Goal: Task Accomplishment & Management: Manage account settings

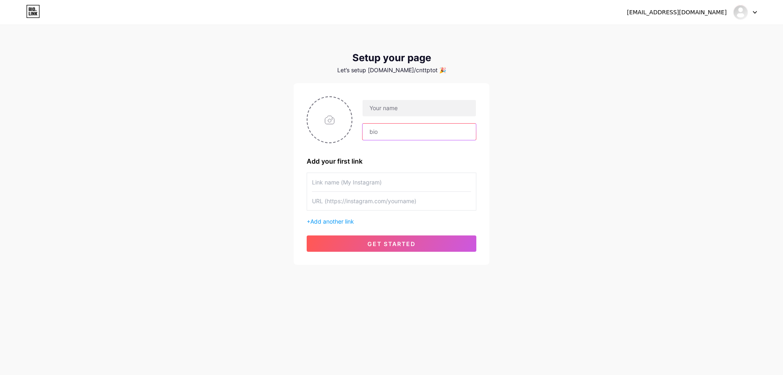
click at [400, 134] on input "text" at bounding box center [418, 131] width 113 height 16
click at [313, 121] on input "file" at bounding box center [329, 119] width 44 height 45
type input "C:\fakepath\tải xuống.png"
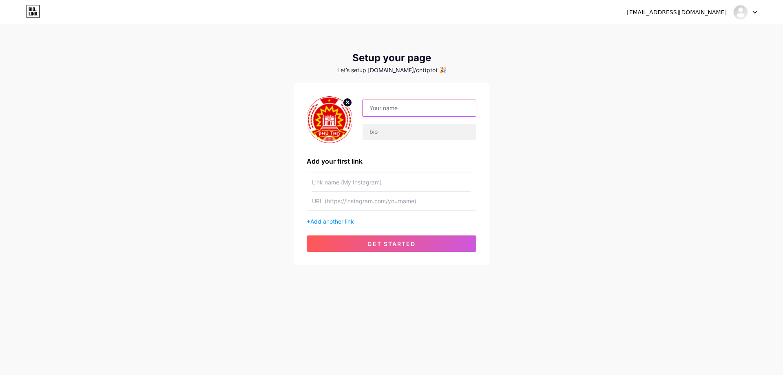
click at [419, 110] on input "text" at bounding box center [418, 108] width 113 height 16
paste input "VĂN PHÒNG ĐIỆN TỬ"
type input "VĂN PHÒNG ĐIỆN TỬ"
click at [428, 136] on input "text" at bounding box center [418, 131] width 113 height 16
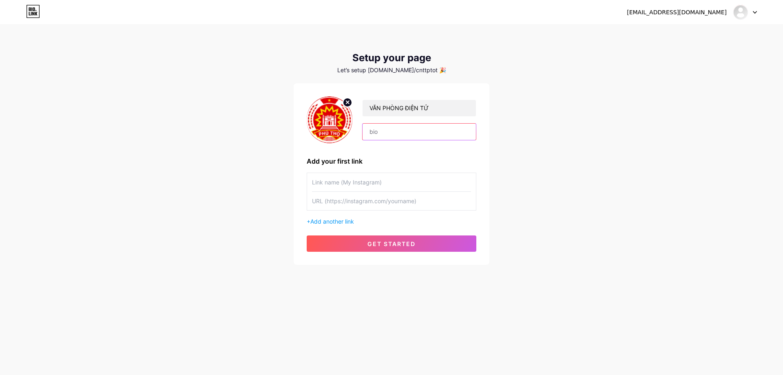
click at [434, 136] on input "text" at bounding box center [418, 131] width 113 height 16
click at [532, 132] on div "ttcntt.pto@gmail.com Dashboard Logout Setup your page Let’s setup bio.link/cntt…" at bounding box center [391, 145] width 783 height 291
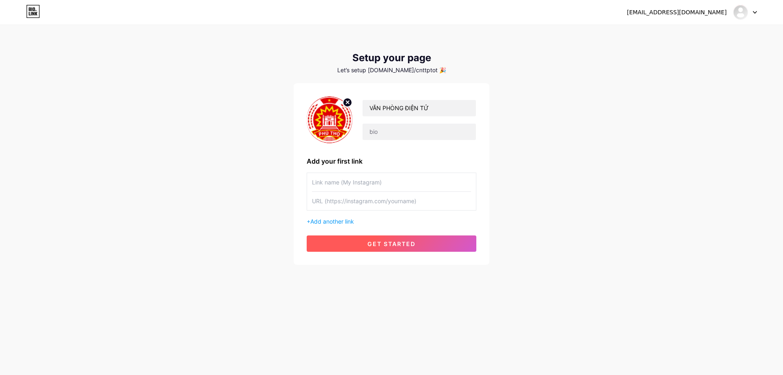
click at [418, 243] on button "get started" at bounding box center [391, 243] width 170 height 16
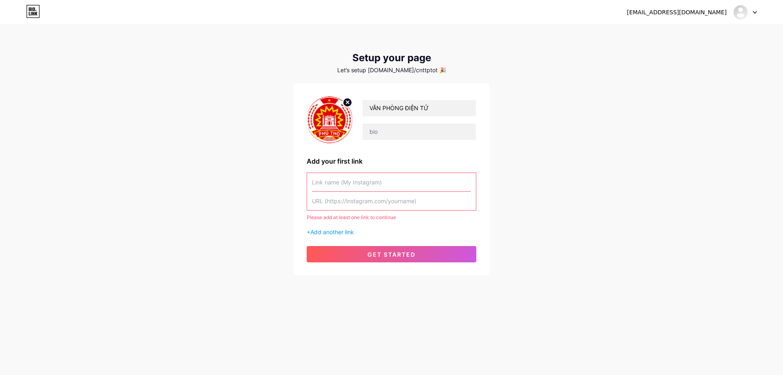
click at [430, 70] on div "Let’s setup bio.link/cnttptot 🎉" at bounding box center [391, 70] width 196 height 7
click at [419, 206] on input "text" at bounding box center [391, 201] width 159 height 18
click at [419, 181] on input "text" at bounding box center [391, 182] width 159 height 18
click at [418, 206] on input "text" at bounding box center [391, 201] width 159 height 18
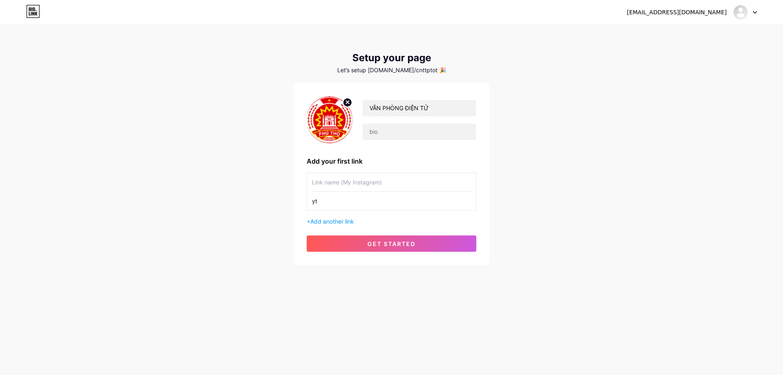
type input "y"
type input "test"
click at [384, 238] on button "get started" at bounding box center [391, 243] width 170 height 16
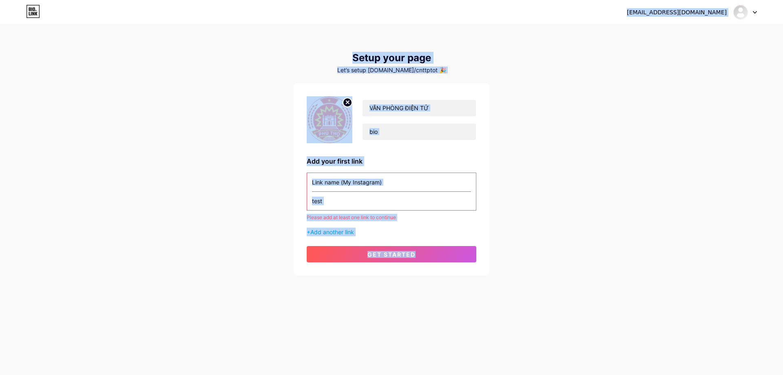
click at [412, 203] on input "test" at bounding box center [391, 201] width 159 height 18
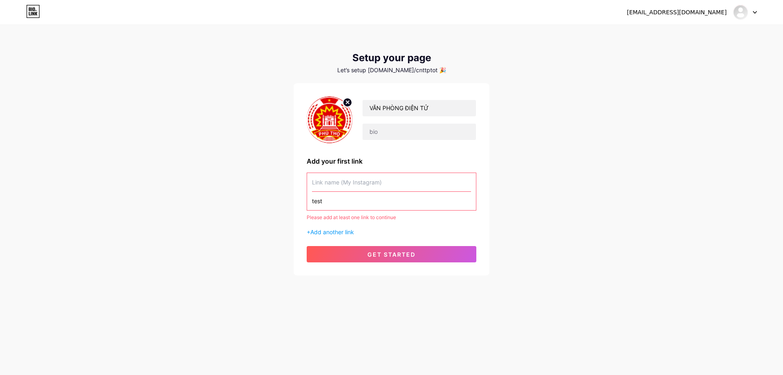
click at [412, 203] on input "test" at bounding box center [391, 201] width 159 height 18
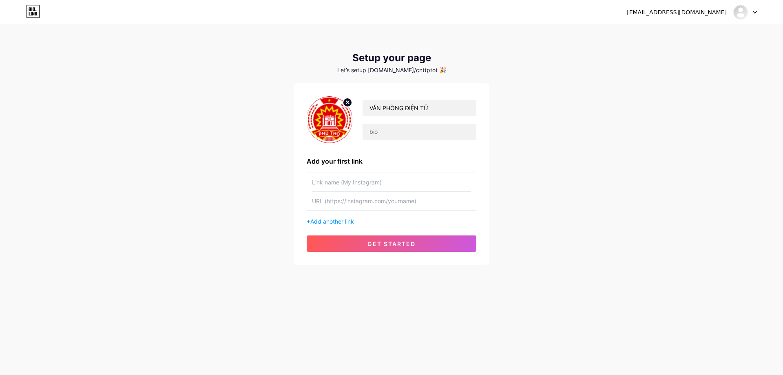
click at [495, 201] on div "ttcntt.pto@gmail.com Dashboard Logout Setup your page Let’s setup bio.link/cntt…" at bounding box center [391, 145] width 783 height 291
click at [441, 185] on input "text" at bounding box center [391, 182] width 159 height 18
click at [341, 225] on div "+ Add another link" at bounding box center [391, 221] width 170 height 9
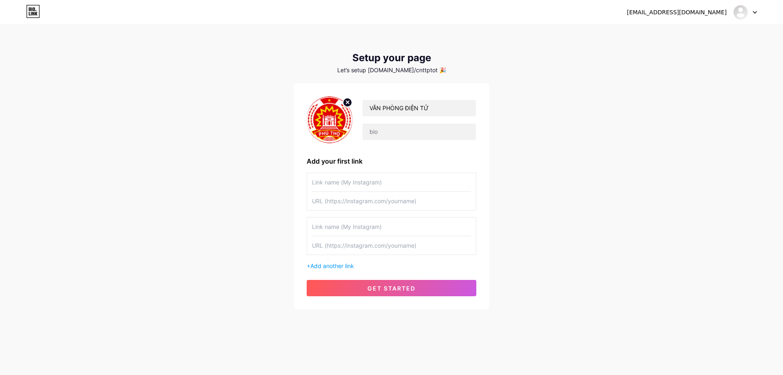
click at [358, 244] on input "text" at bounding box center [391, 245] width 159 height 18
click at [395, 287] on span "get started" at bounding box center [391, 287] width 48 height 7
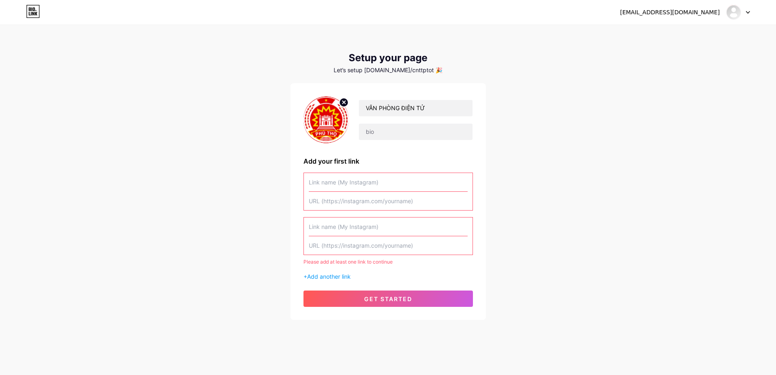
click at [445, 219] on input "text" at bounding box center [388, 226] width 159 height 18
click at [37, 15] on icon at bounding box center [33, 11] width 14 height 13
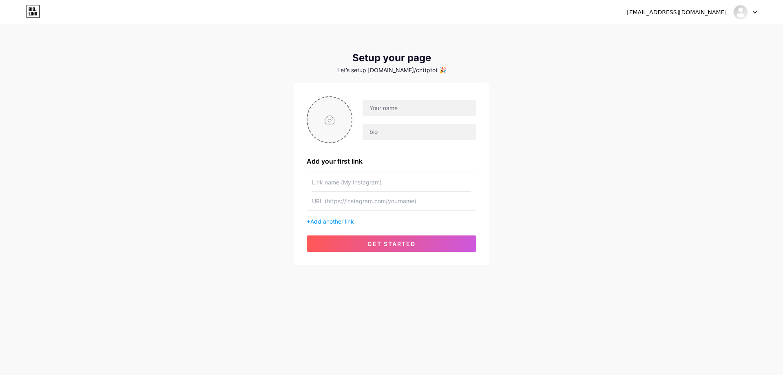
click at [319, 122] on input "file" at bounding box center [329, 119] width 44 height 45
type input "C:\fakepath\tải xuống.png"
click at [392, 201] on input "text" at bounding box center [391, 201] width 159 height 18
paste input "https://www.instagram.com/"
type input "https://www.instagram.com/"
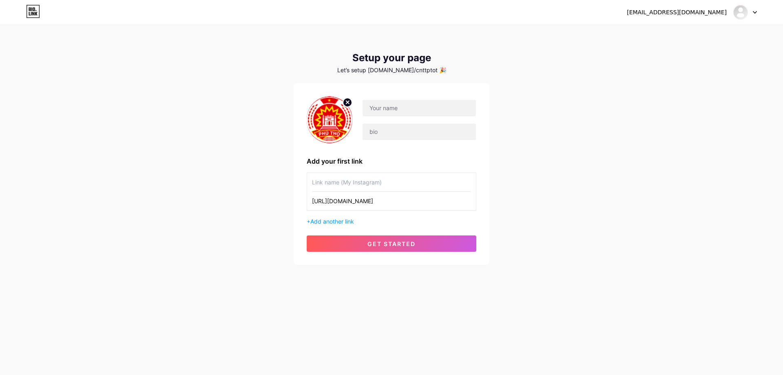
click at [378, 188] on input "text" at bounding box center [391, 182] width 159 height 18
type input "t"
type input "TT CNTT VNPT Phú Thọ"
click at [392, 110] on input "text" at bounding box center [418, 108] width 113 height 16
type input "VĂN PHÒNG ĐIỆN TỬ"
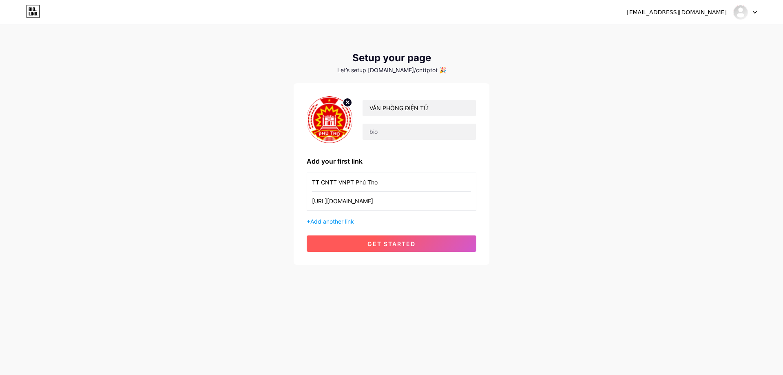
click at [396, 242] on span "get started" at bounding box center [391, 243] width 48 height 7
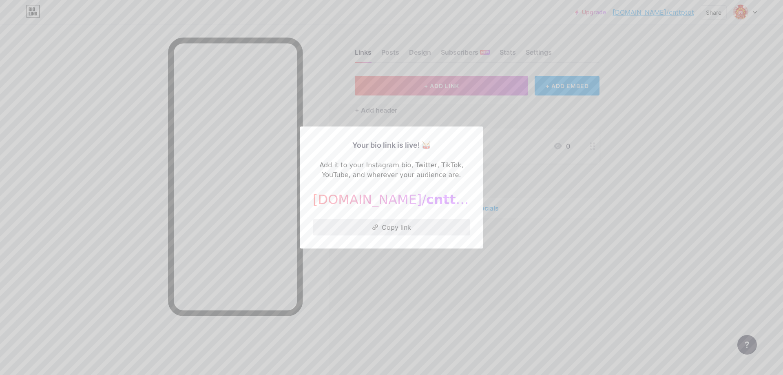
click at [403, 226] on button "Copy link" at bounding box center [391, 227] width 157 height 16
click at [554, 280] on div at bounding box center [391, 187] width 783 height 375
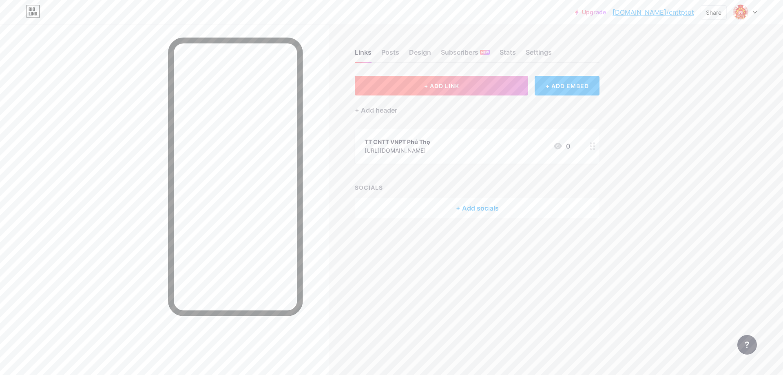
click at [488, 94] on button "+ ADD LINK" at bounding box center [441, 86] width 173 height 20
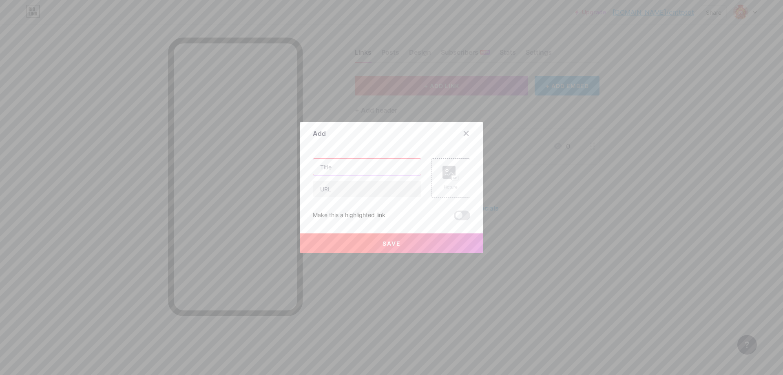
click at [393, 169] on input "text" at bounding box center [367, 167] width 108 height 16
type input "Link cài iphone"
click at [385, 187] on input "text" at bounding box center [367, 189] width 108 height 16
paste input "https://apps.apple.com/us/app/qlvb-ph%C3%BA-th%E1%BB%8D/id6747636651"
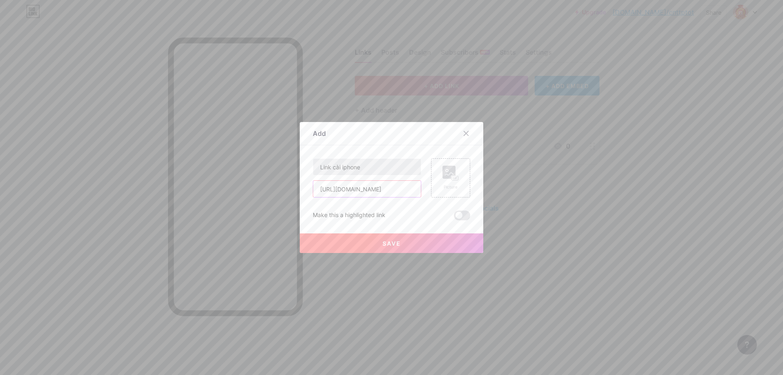
type input "https://apps.apple.com/us/app/qlvb-ph%C3%BA-th%E1%BB%8D/id6747636651"
click at [445, 168] on rect at bounding box center [448, 171] width 13 height 13
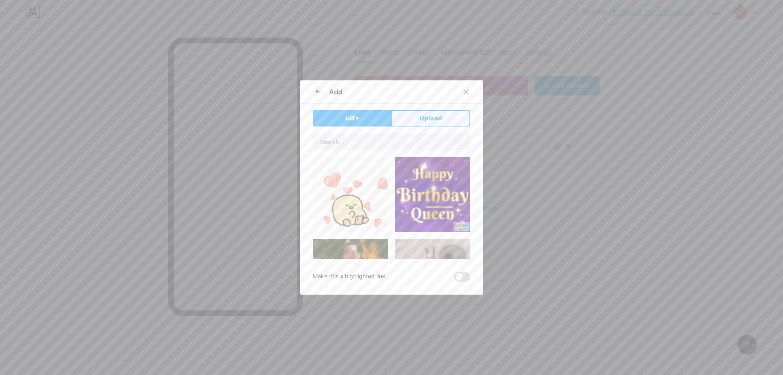
click at [421, 122] on span "Upload" at bounding box center [430, 118] width 22 height 9
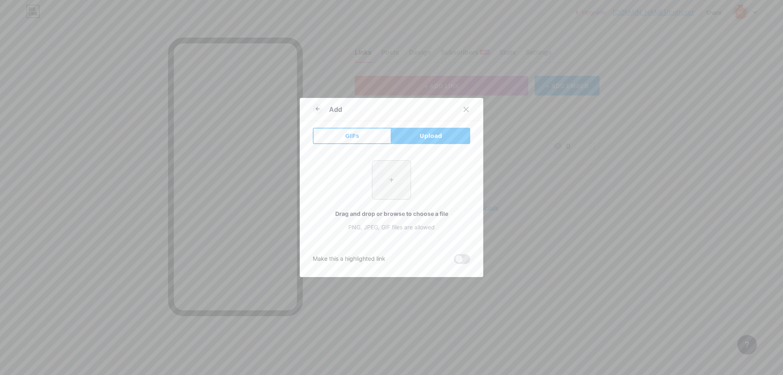
click at [387, 183] on input "file" at bounding box center [391, 180] width 38 height 38
type input "C:\fakepath\22.png"
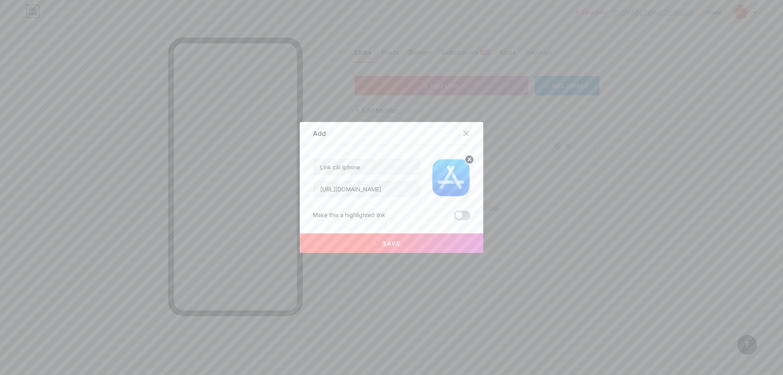
click at [455, 214] on span at bounding box center [462, 215] width 16 height 10
click at [454, 217] on input "checkbox" at bounding box center [454, 217] width 0 height 0
click at [416, 240] on button "Save" at bounding box center [391, 243] width 183 height 20
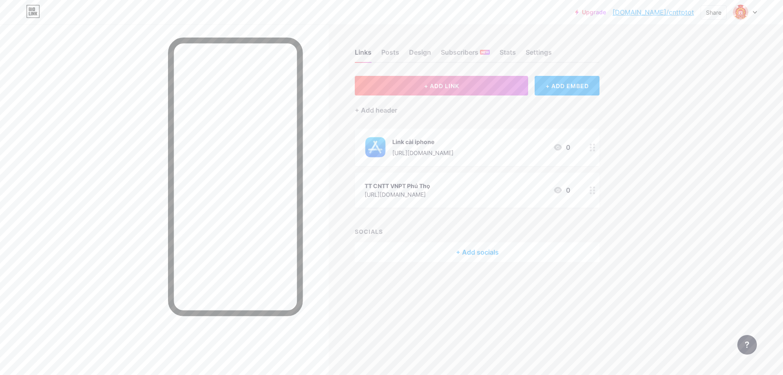
click at [590, 147] on circle at bounding box center [590, 147] width 2 height 2
click at [461, 201] on span at bounding box center [462, 201] width 16 height 10
click at [454, 203] on input "checkbox" at bounding box center [454, 203] width 0 height 0
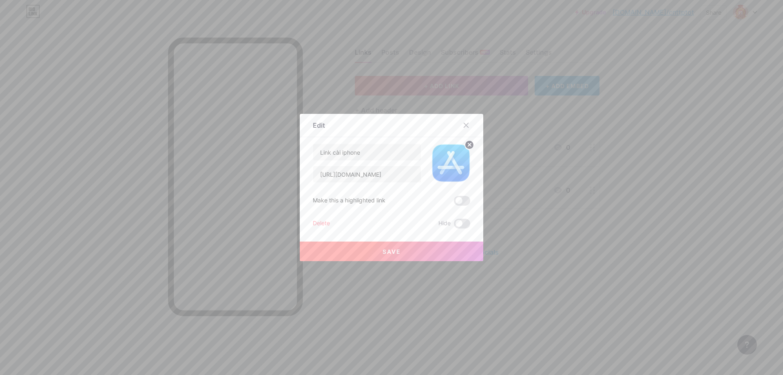
click at [411, 251] on button "Save" at bounding box center [391, 251] width 183 height 20
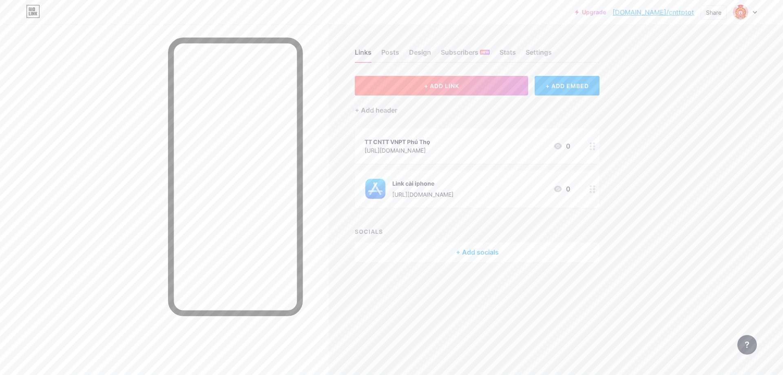
click at [481, 90] on button "+ ADD LINK" at bounding box center [441, 86] width 173 height 20
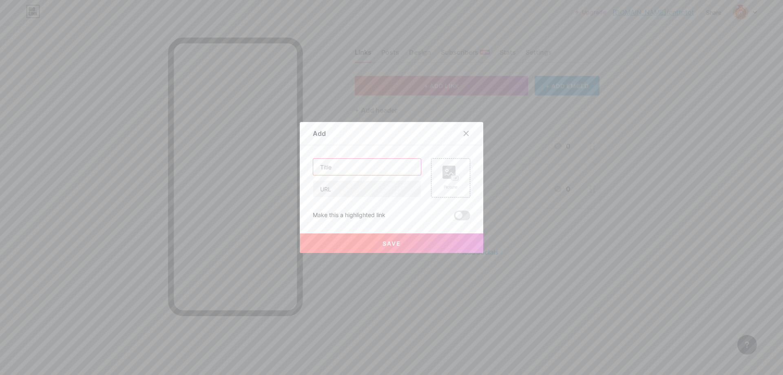
click at [370, 165] on input "text" at bounding box center [367, 167] width 108 height 16
click at [340, 167] on input "Link cài android" at bounding box center [367, 167] width 108 height 16
type input "Link cài android"
click at [451, 172] on rect at bounding box center [448, 171] width 13 height 13
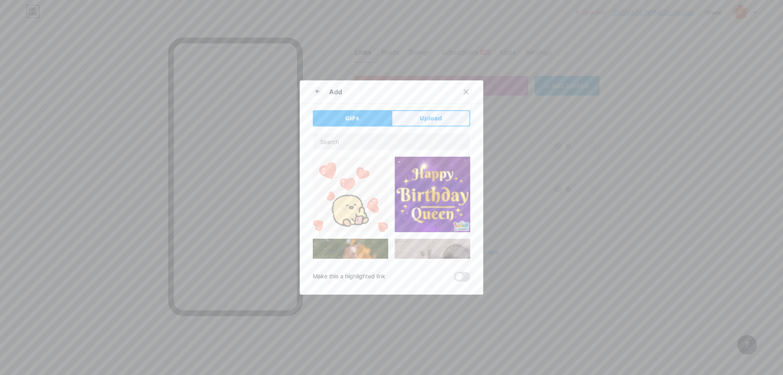
click at [432, 116] on span "Upload" at bounding box center [430, 118] width 22 height 9
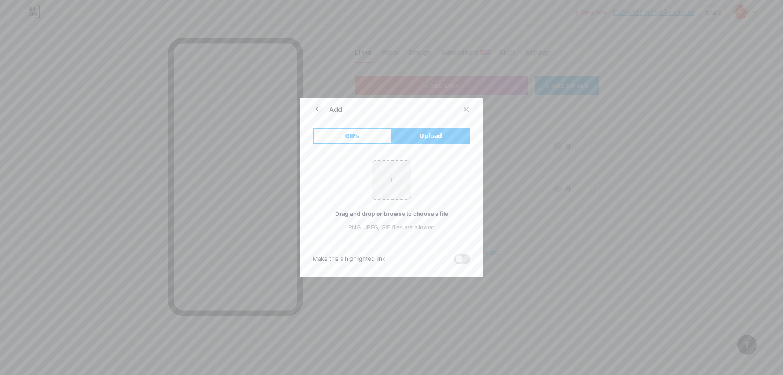
click at [382, 169] on input "file" at bounding box center [391, 180] width 38 height 38
type input "C:\fakepath\33.png"
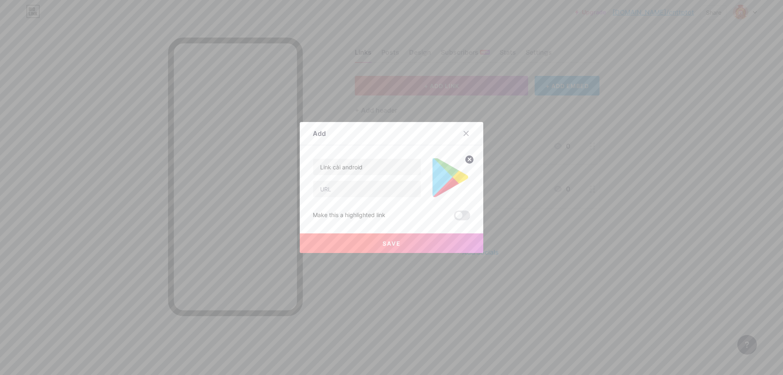
click at [416, 239] on button "Save" at bounding box center [391, 243] width 183 height 20
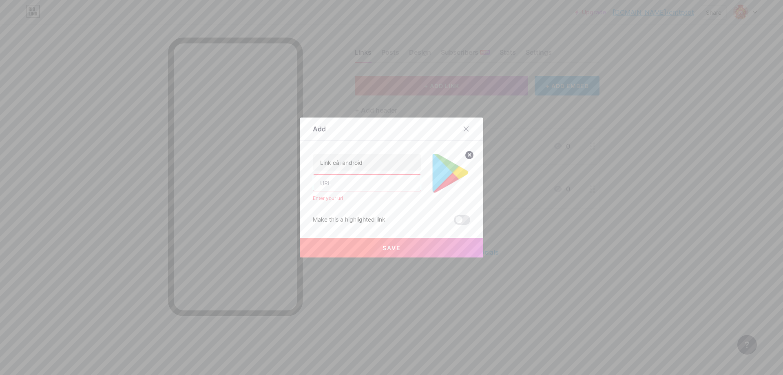
click at [386, 185] on input "text" at bounding box center [367, 182] width 108 height 16
click at [369, 186] on input "text" at bounding box center [367, 182] width 108 height 16
paste input "https://play.google.com/store/apps/details?id=vn.com.vnpt.vinaphone.vnptsoftwar…"
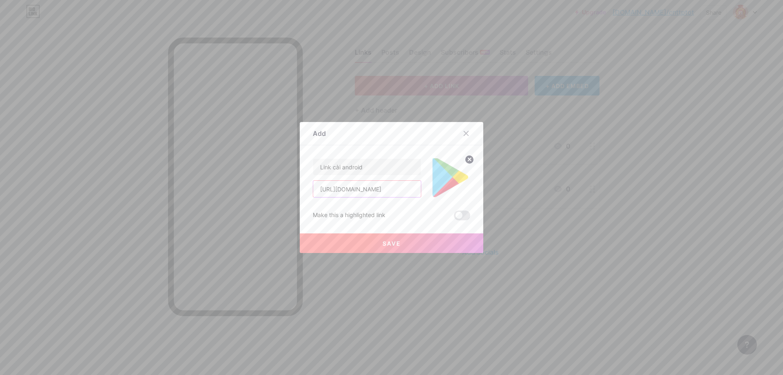
type input "https://play.google.com/store/apps/details?id=vn.com.vnpt.vinaphone.vnptsoftwar…"
click at [383, 240] on span "Save" at bounding box center [391, 243] width 18 height 7
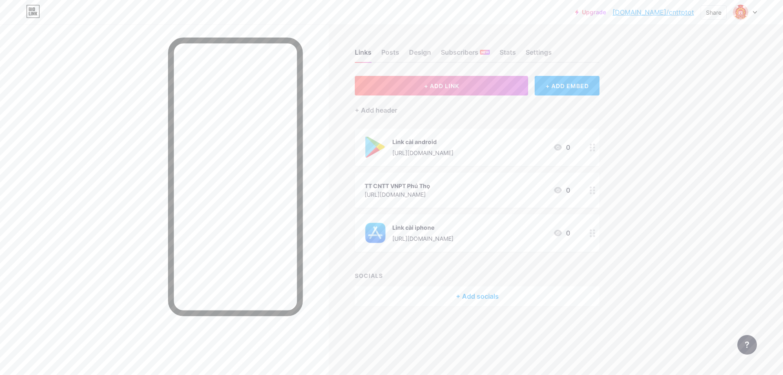
drag, startPoint x: 522, startPoint y: 149, endPoint x: 516, endPoint y: 238, distance: 89.0
click at [516, 238] on span "Link cài android https://play.google.com/store/apps/details?id=vn.com.vnpt.vina…" at bounding box center [477, 189] width 245 height 123
click at [701, 150] on div "Upgrade bio.link/cnttpt... bio.link/cnttptot Share Switch accounts VĂN PHÒNG ĐI…" at bounding box center [391, 187] width 783 height 375
click at [642, 213] on div "Upgrade bio.link/cnttpt... bio.link/cnttptot Share Switch accounts VĂN PHÒNG ĐI…" at bounding box center [391, 187] width 783 height 375
click at [714, 177] on div "Upgrade bio.link/cnttpt... bio.link/cnttptot Share Switch accounts VĂN PHÒNG ĐI…" at bounding box center [391, 187] width 783 height 375
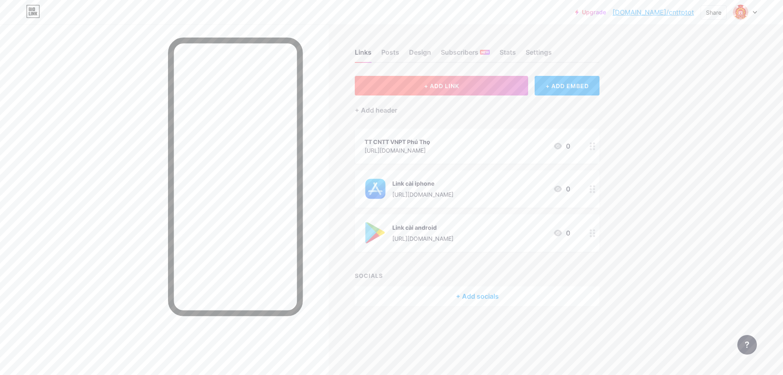
click at [456, 85] on span "+ ADD LINK" at bounding box center [441, 85] width 35 height 7
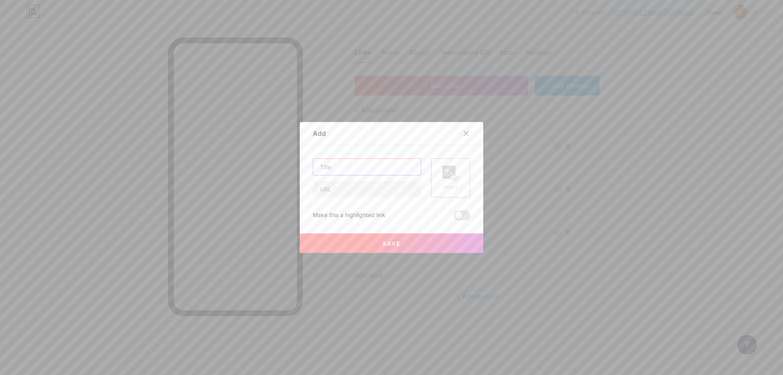
click at [362, 169] on input "text" at bounding box center [367, 167] width 108 height 16
type input "Utraview"
click at [357, 190] on input "text" at bounding box center [367, 189] width 108 height 16
paste input "https://play.google.com/store/apps/details?id=vn.com.vnpt.vinaphone.vnptsoftwar…"
type input "https://play.google.com/store/apps/details?id=vn.com.vnpt.vinaphone.vnptsoftwar…"
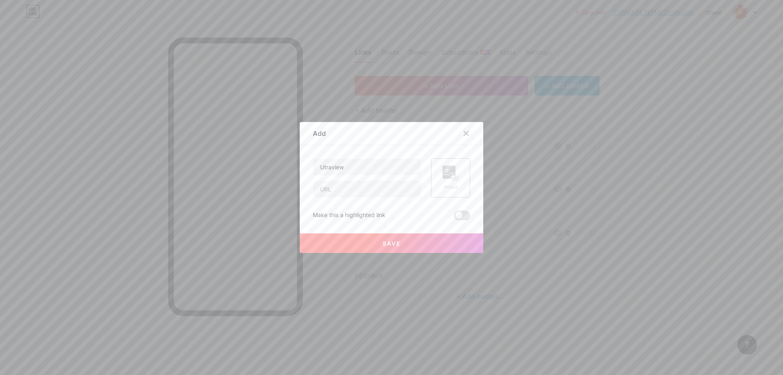
click at [461, 172] on div "Picture" at bounding box center [450, 177] width 39 height 39
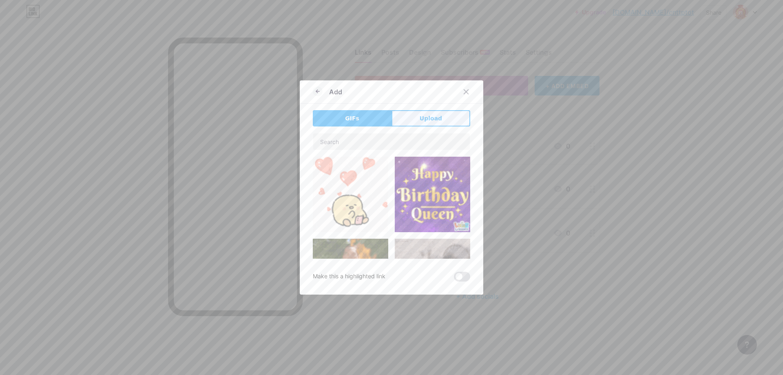
click at [436, 120] on span "Upload" at bounding box center [430, 118] width 22 height 9
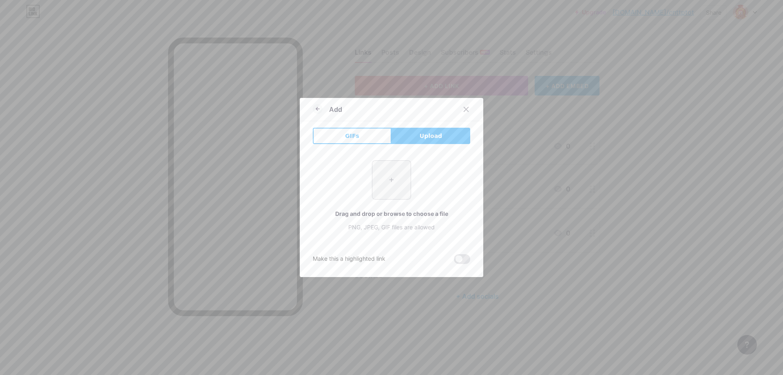
click at [395, 183] on input "file" at bounding box center [391, 180] width 38 height 38
type input "C:\fakepath\55.png"
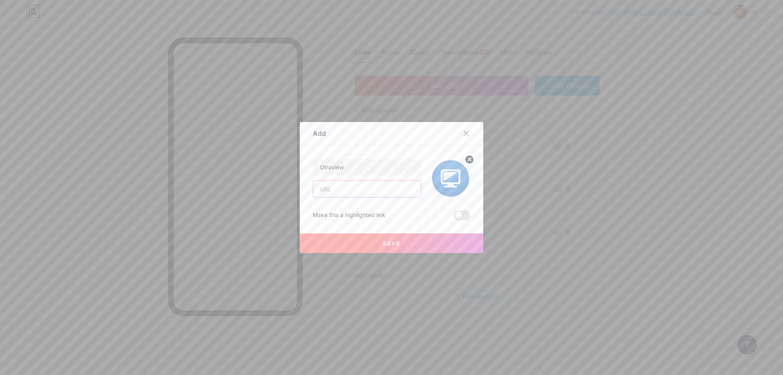
click at [363, 189] on input "text" at bounding box center [367, 189] width 108 height 16
paste input "https://www.ultraviewer.net/vi/UltraViewer_setup_6.6_vi.exe"
type input "https://www.ultraviewer.net/vi/UltraViewer_setup_6.6_vi.exe"
click at [379, 247] on button "Save" at bounding box center [391, 243] width 183 height 20
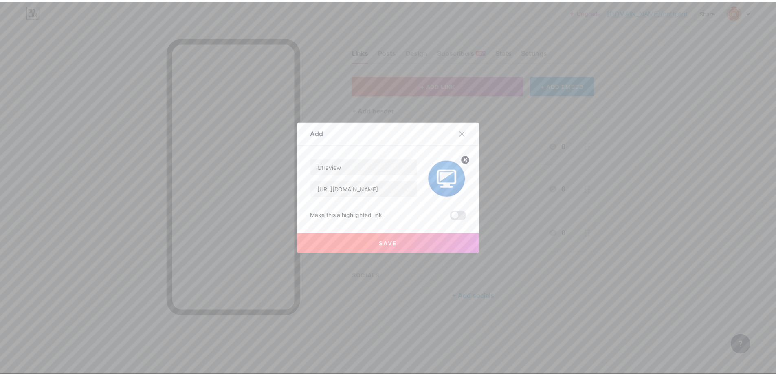
scroll to position [0, 0]
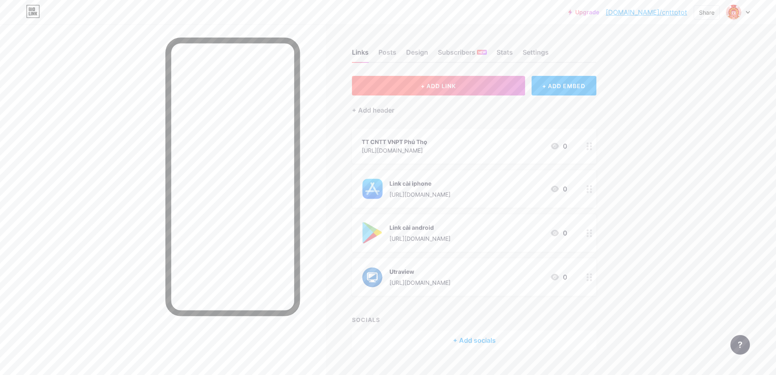
click at [432, 83] on span "+ ADD LINK" at bounding box center [438, 85] width 35 height 7
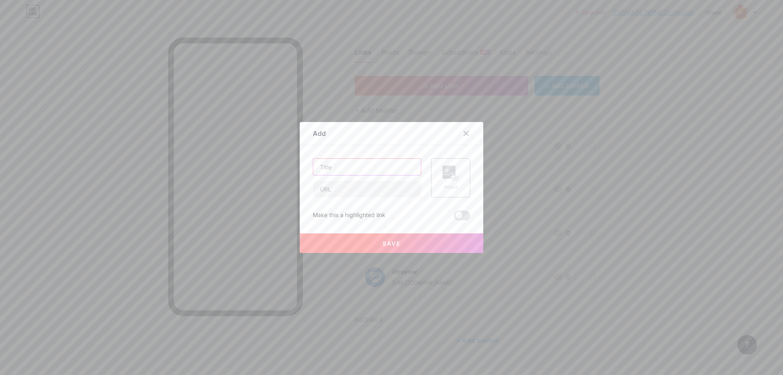
click at [357, 172] on input "text" at bounding box center [367, 167] width 108 height 16
type input "Tách nền chữ ký"
paste input "https://www.remove.bg"
type input "https://www.remove.bg"
click at [457, 178] on div "Picture" at bounding box center [450, 177] width 39 height 39
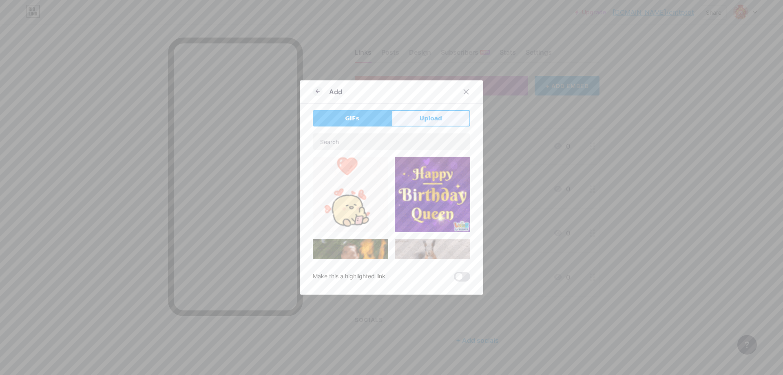
click at [431, 125] on button "Upload" at bounding box center [430, 118] width 79 height 16
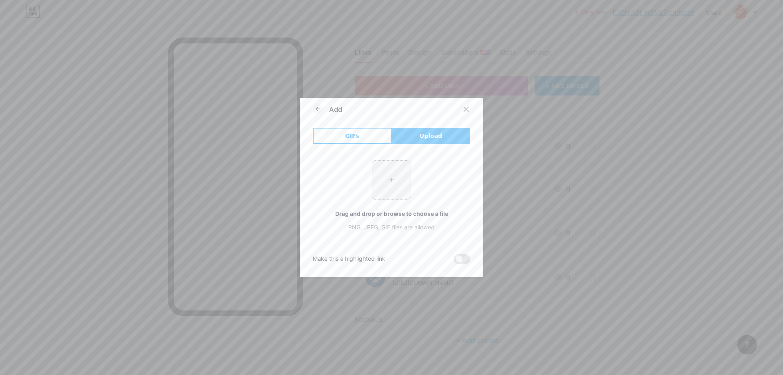
click at [391, 187] on input "file" at bounding box center [391, 180] width 38 height 38
type input "C:\fakepath\66.png"
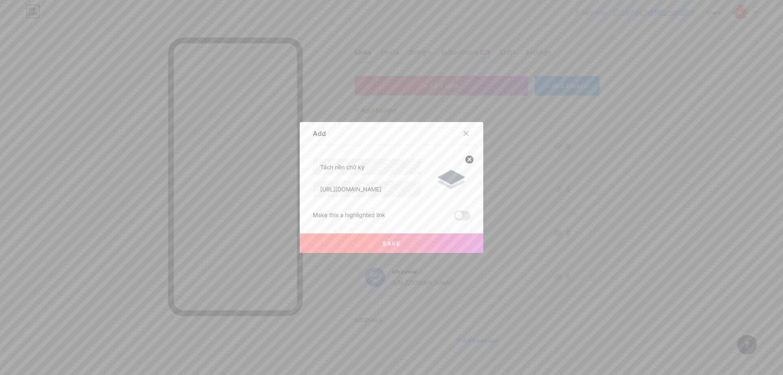
click at [395, 238] on button "Save" at bounding box center [391, 243] width 183 height 20
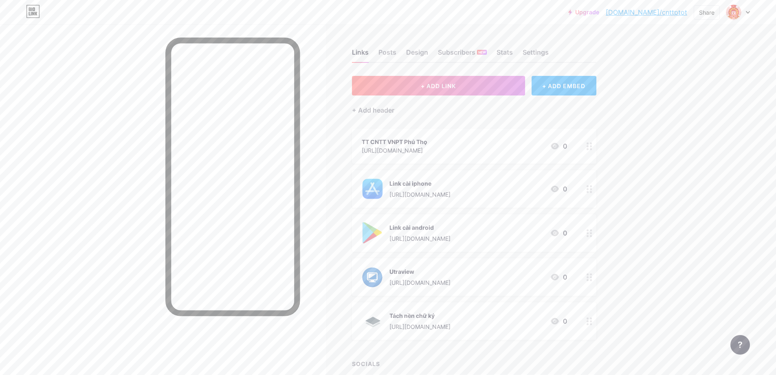
click at [593, 148] on icon at bounding box center [590, 146] width 6 height 8
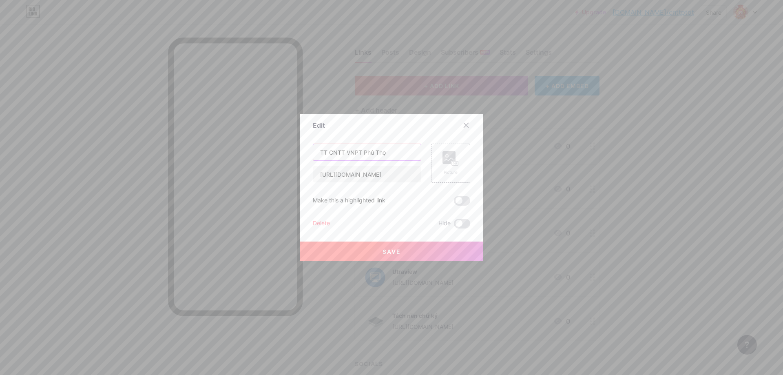
click at [387, 155] on input "TT CNTT VNPT Phú Thọ" at bounding box center [367, 152] width 108 height 16
type input "Trang chủ"
paste input "phutho.vnptioffice.vn"
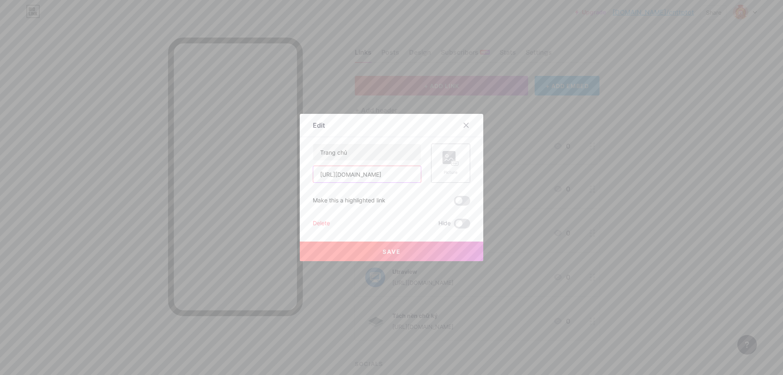
type input "https://phutho.vnptioffice.vn"
click at [442, 157] on rect at bounding box center [448, 157] width 13 height 13
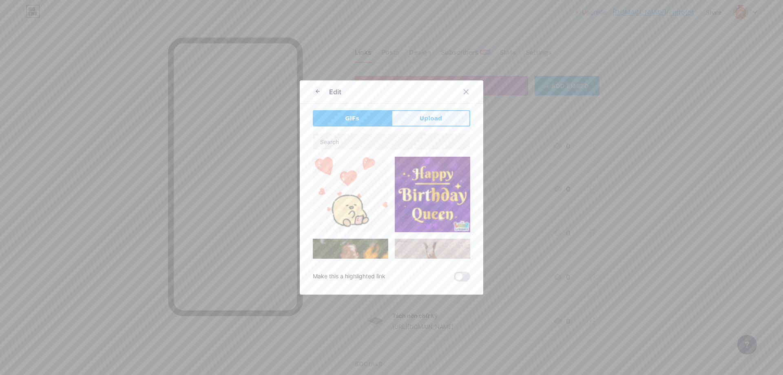
click at [442, 121] on button "Upload" at bounding box center [430, 118] width 79 height 16
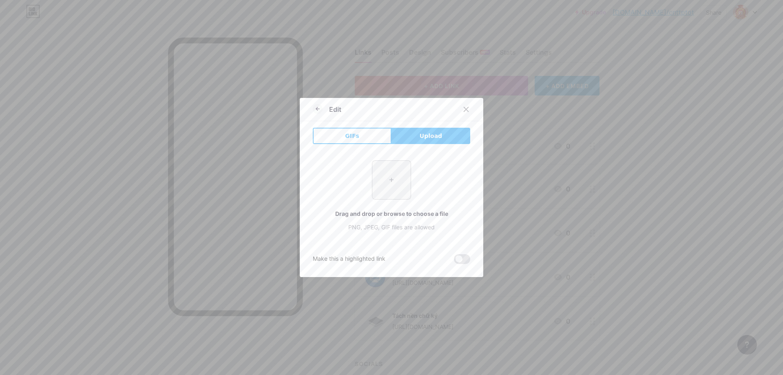
click at [393, 173] on input "file" at bounding box center [391, 180] width 38 height 38
type input "C:\fakepath\tải xuống.png"
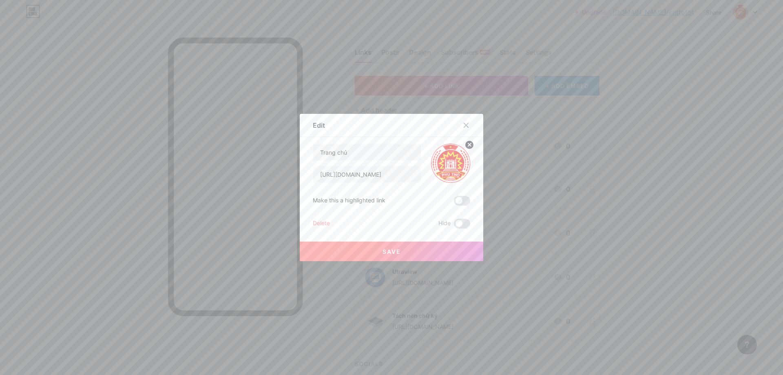
click at [411, 251] on button "Save" at bounding box center [391, 251] width 183 height 20
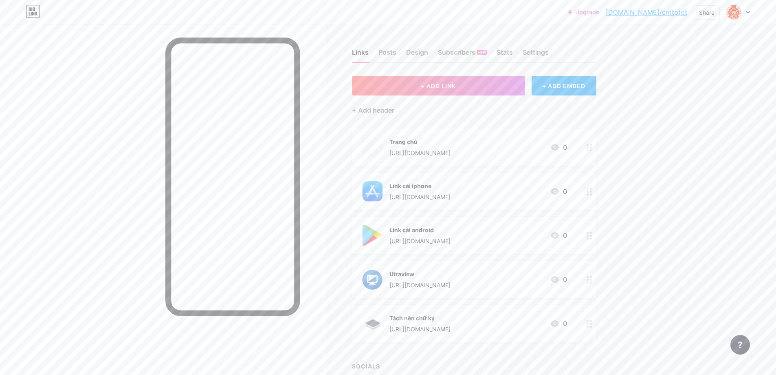
click at [653, 159] on div "Upgrade bio.link/cnttpt... bio.link/cnttptot Share Switch accounts VĂN PHÒNG ĐI…" at bounding box center [388, 218] width 776 height 437
click at [739, 10] on img at bounding box center [734, 12] width 13 height 13
click at [685, 185] on div "Upgrade bio.link/cnttpt... bio.link/cnttptot Share Switch accounts VĂN PHÒNG ĐI…" at bounding box center [388, 218] width 776 height 437
click at [428, 54] on div "Design" at bounding box center [417, 54] width 22 height 15
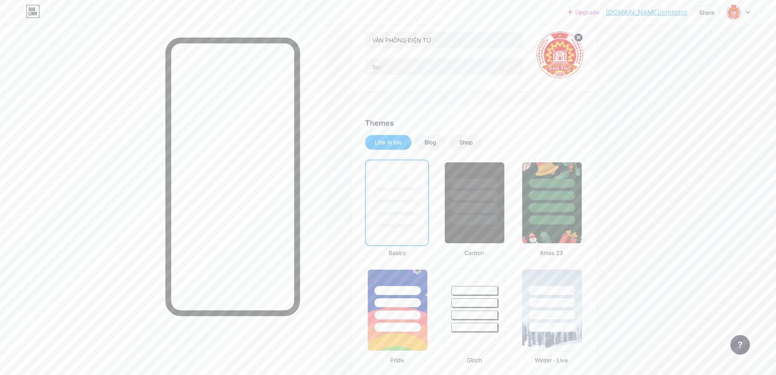
scroll to position [122, 0]
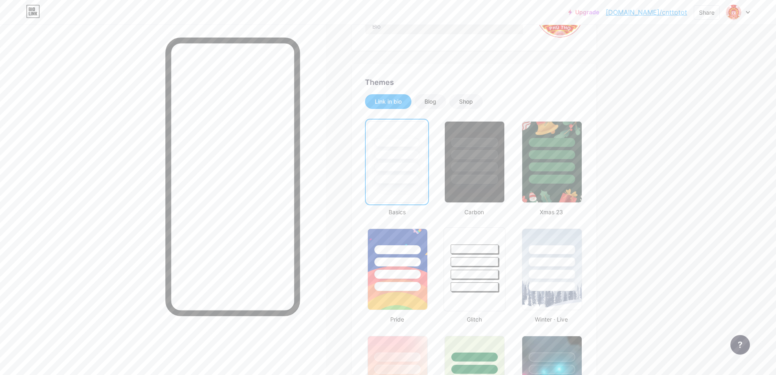
click at [466, 250] on div at bounding box center [475, 248] width 48 height 9
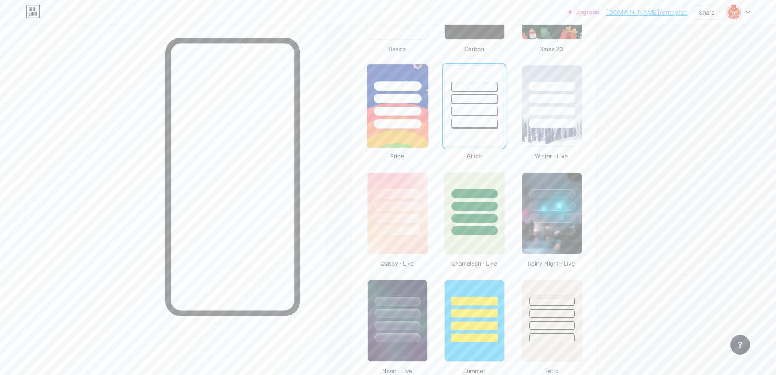
scroll to position [367, 0]
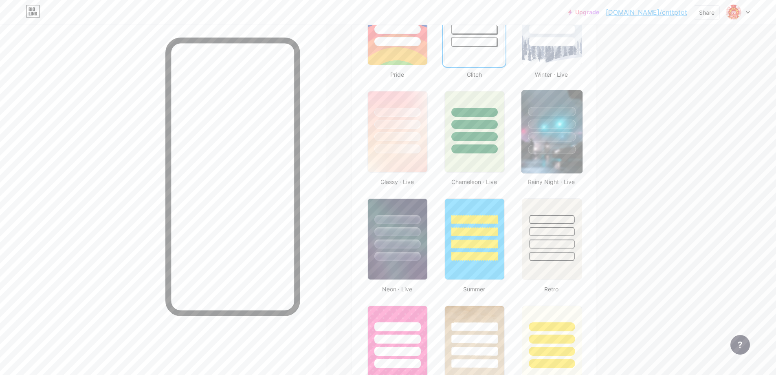
click at [549, 125] on div at bounding box center [552, 123] width 48 height 9
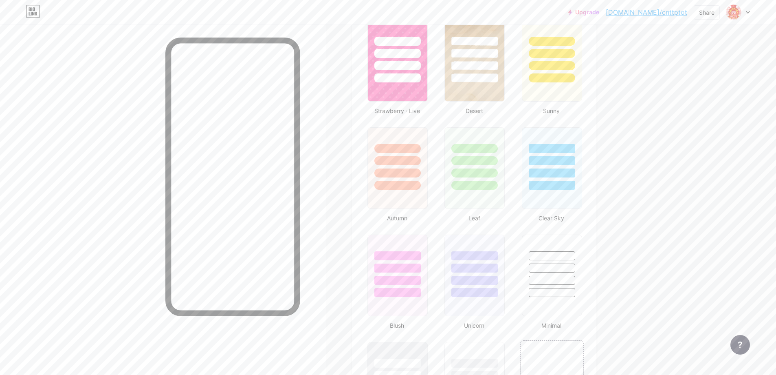
scroll to position [815, 0]
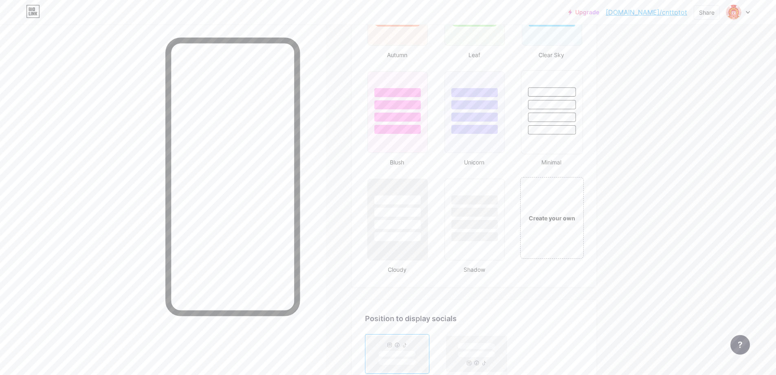
click at [540, 115] on div at bounding box center [552, 116] width 48 height 9
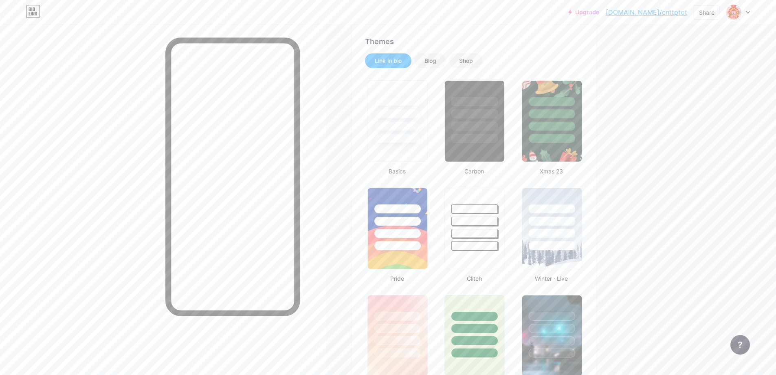
scroll to position [0, 0]
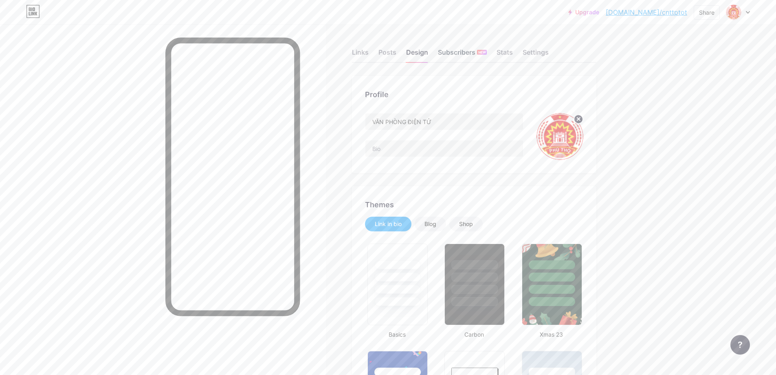
click at [463, 55] on div "Subscribers NEW" at bounding box center [462, 54] width 49 height 15
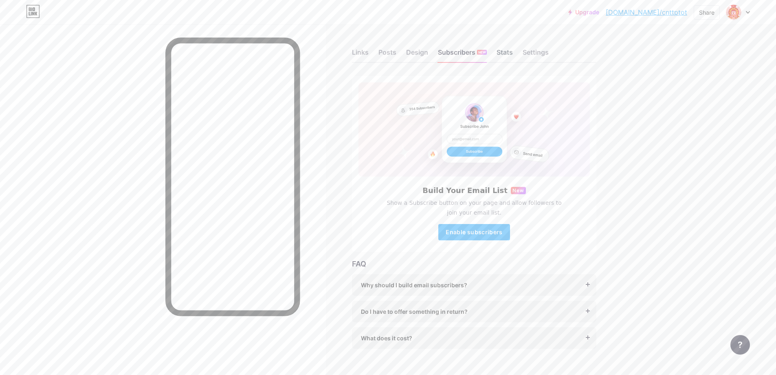
click at [506, 52] on div "Stats" at bounding box center [505, 54] width 16 height 15
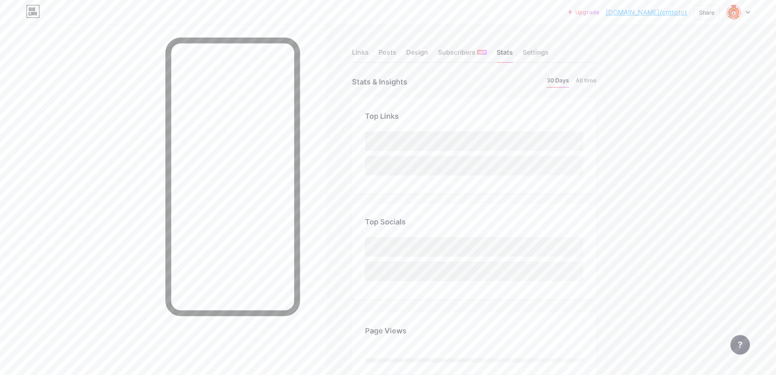
click at [401, 52] on div "Links Posts Design Subscribers NEW Stats Settings" at bounding box center [474, 48] width 245 height 29
click at [397, 51] on div "Posts" at bounding box center [388, 54] width 18 height 15
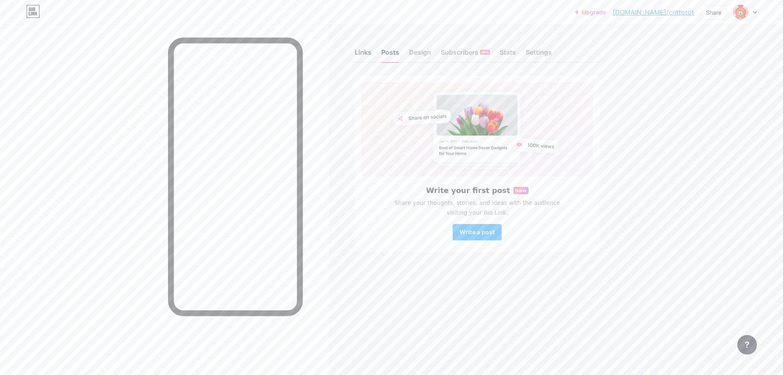
click at [360, 50] on div "Links" at bounding box center [363, 54] width 17 height 15
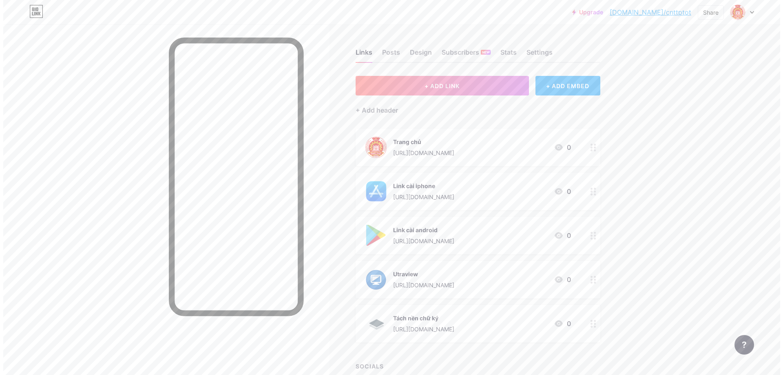
scroll to position [62, 0]
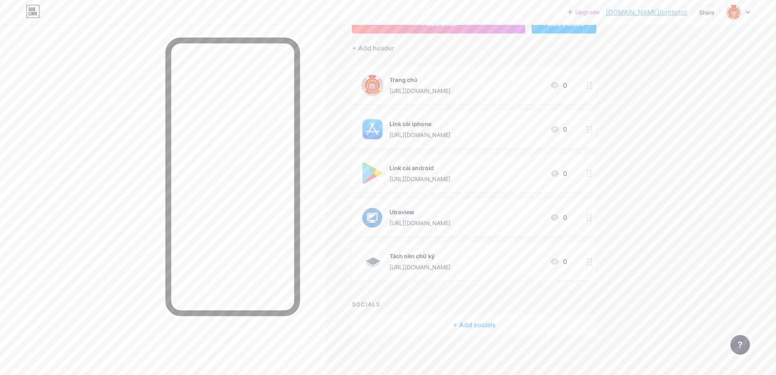
click at [470, 323] on div "+ Add socials" at bounding box center [474, 325] width 245 height 20
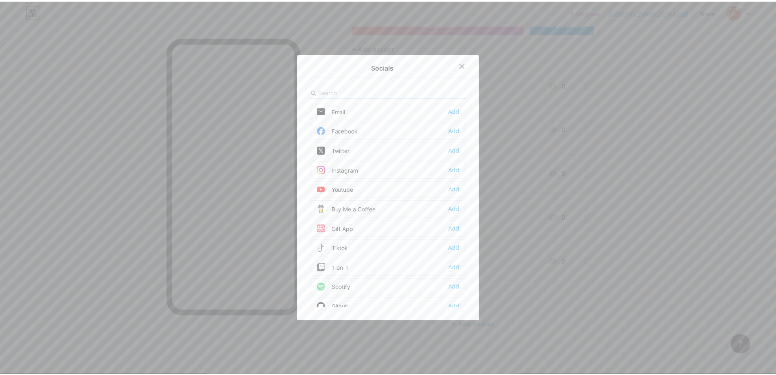
scroll to position [0, 0]
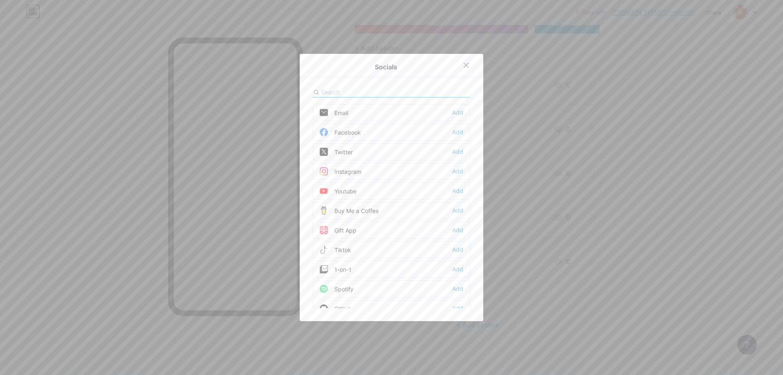
click at [386, 116] on div "Email Add" at bounding box center [391, 112] width 157 height 17
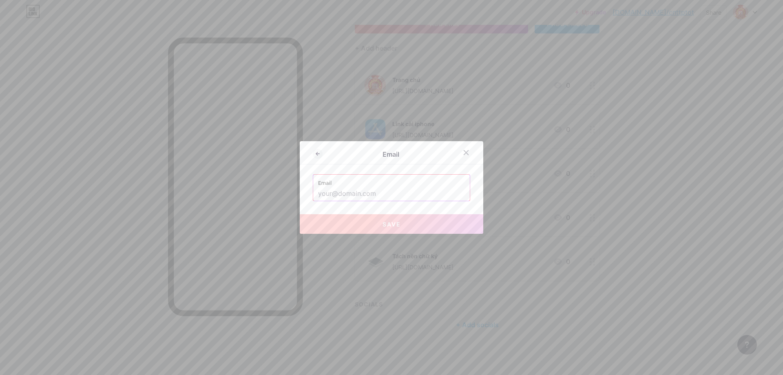
click at [383, 196] on input "text" at bounding box center [391, 194] width 147 height 14
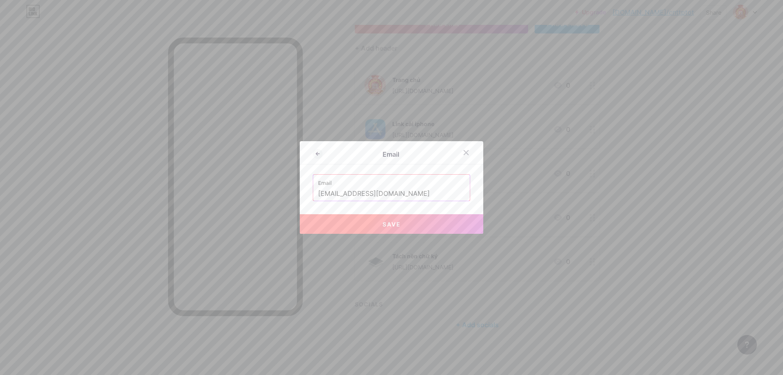
click at [383, 214] on button "Save" at bounding box center [391, 224] width 183 height 20
type input "mailto:ttcntt.pto@gmail.com"
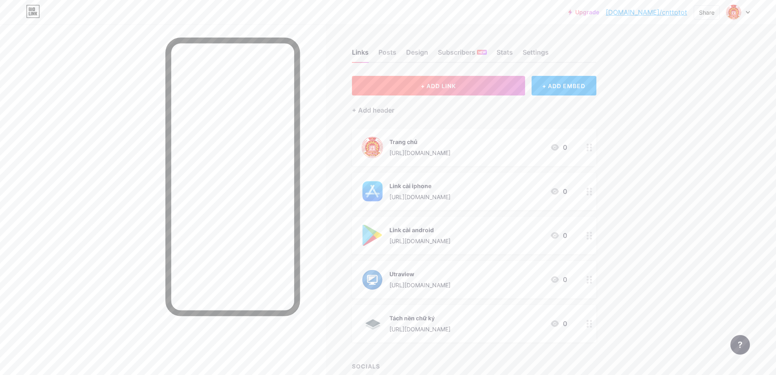
click at [472, 88] on button "+ ADD LINK" at bounding box center [438, 86] width 173 height 20
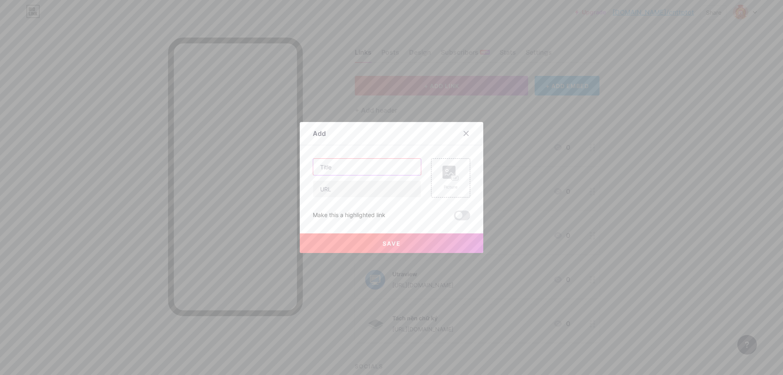
click at [369, 170] on input "text" at bounding box center [367, 167] width 108 height 16
paste input "http://phutho.vnptioffice.vn/"
type input "http://phutho.vnptioffice.vn/"
type input "D"
paste input ": 0210.3.82.82.82; 0211.3.510.988"
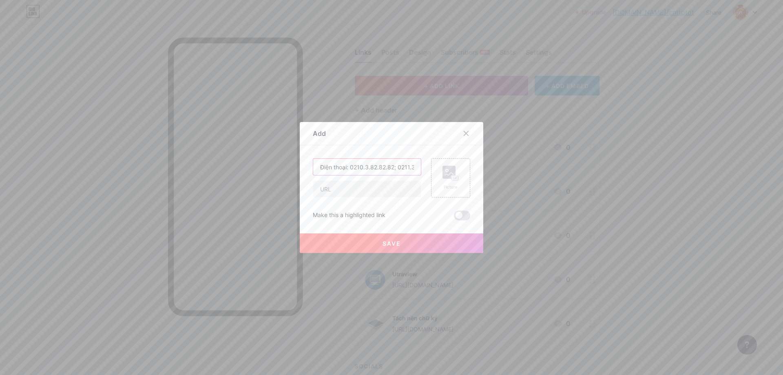
scroll to position [0, 23]
type input "Điện thoại: 0210.3.82.82.82; 0211.3.510.988"
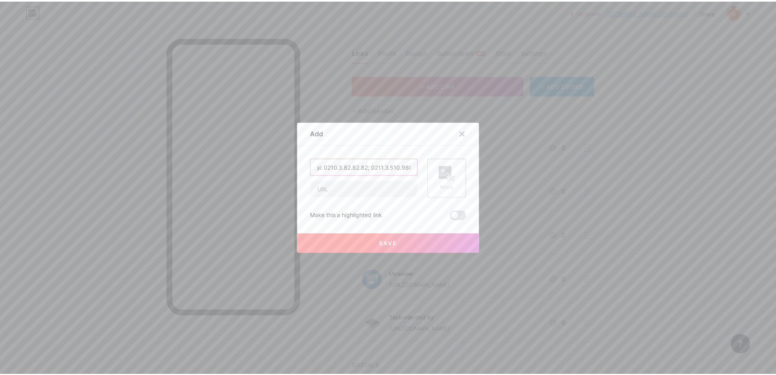
scroll to position [0, 0]
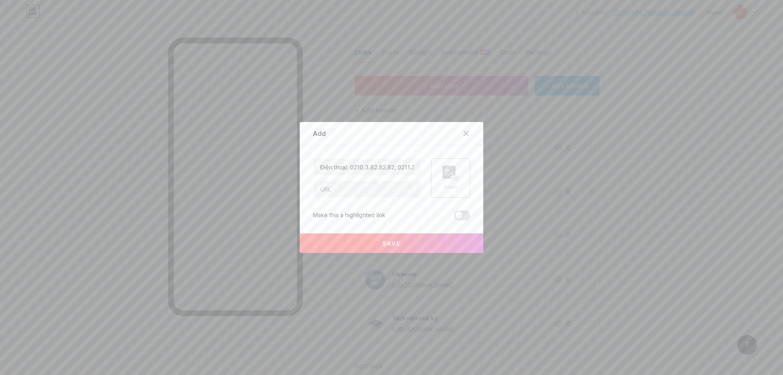
click at [445, 174] on rect at bounding box center [448, 171] width 13 height 13
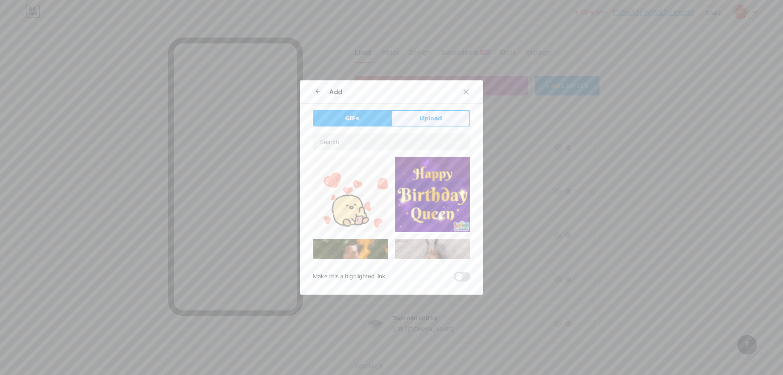
click at [436, 118] on span "Upload" at bounding box center [430, 118] width 22 height 9
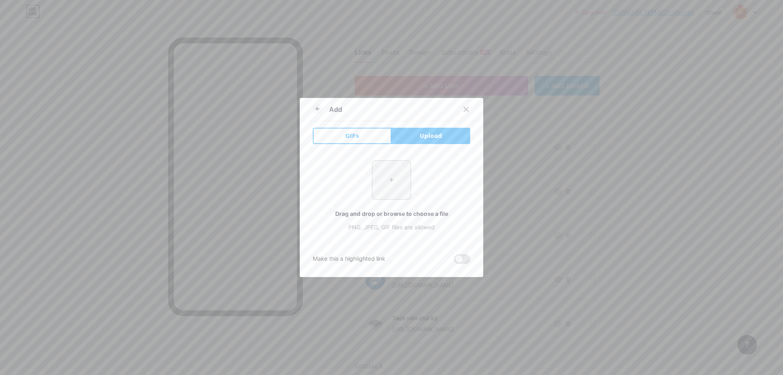
click at [411, 161] on div "+ Drag and drop or browse to choose a file PNG, JPEG, GIF files are allowed" at bounding box center [391, 195] width 157 height 71
click at [397, 169] on input "file" at bounding box center [391, 180] width 38 height 38
type input "C:\fakepath\32.png"
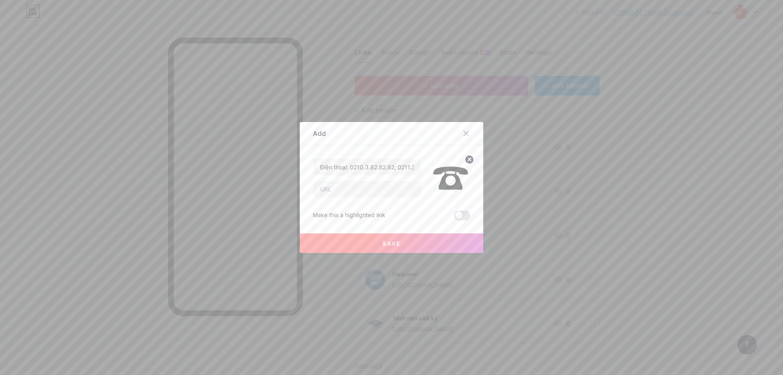
click at [416, 243] on button "Save" at bounding box center [391, 243] width 183 height 20
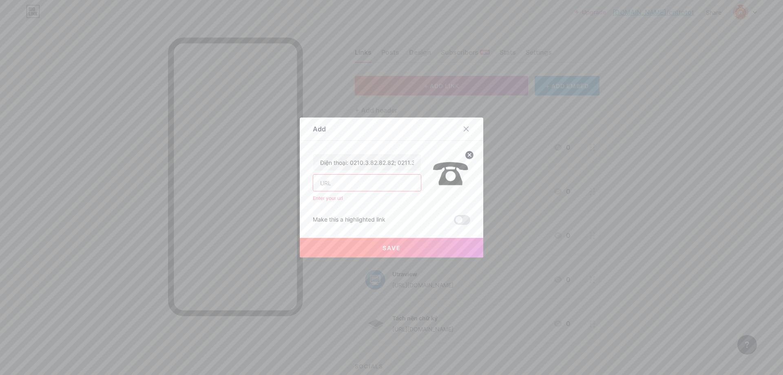
click at [390, 178] on input "text" at bounding box center [367, 182] width 108 height 16
paste input "https://bio.link/cnttptot"
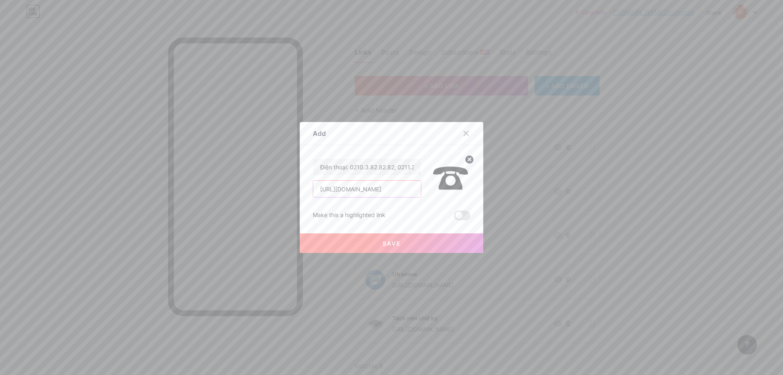
type input "https://bio.link/cnttptot"
click at [406, 241] on button "Save" at bounding box center [391, 243] width 183 height 20
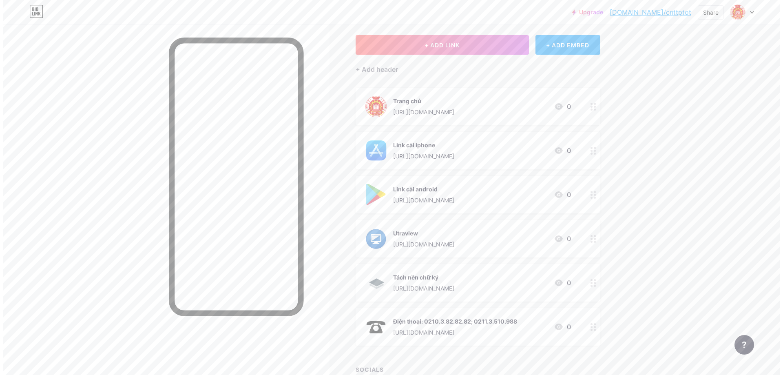
scroll to position [130, 0]
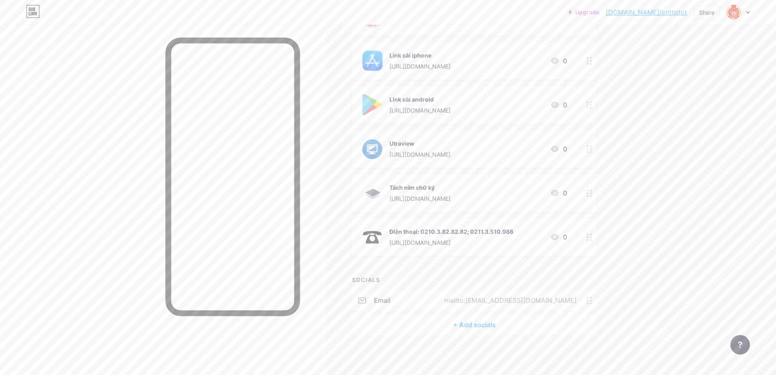
click at [487, 327] on div "+ Add socials" at bounding box center [474, 325] width 245 height 20
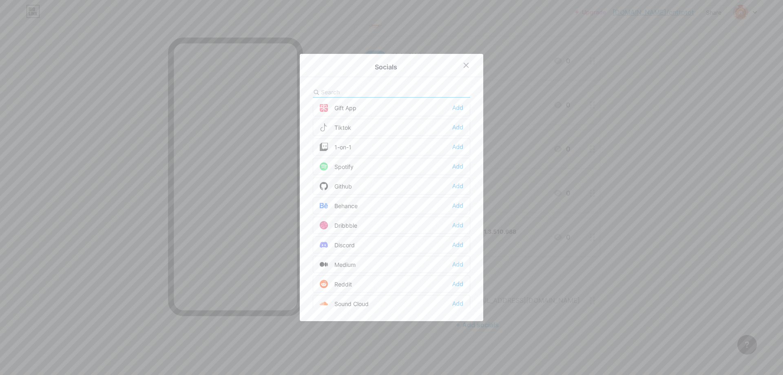
scroll to position [163, 0]
click at [375, 93] on input "text" at bounding box center [366, 92] width 90 height 9
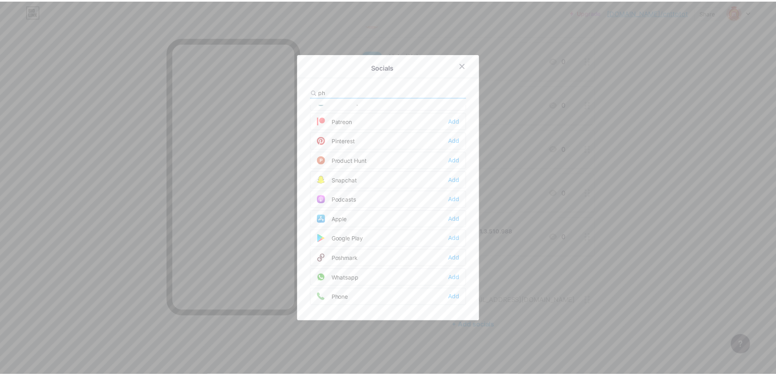
scroll to position [0, 0]
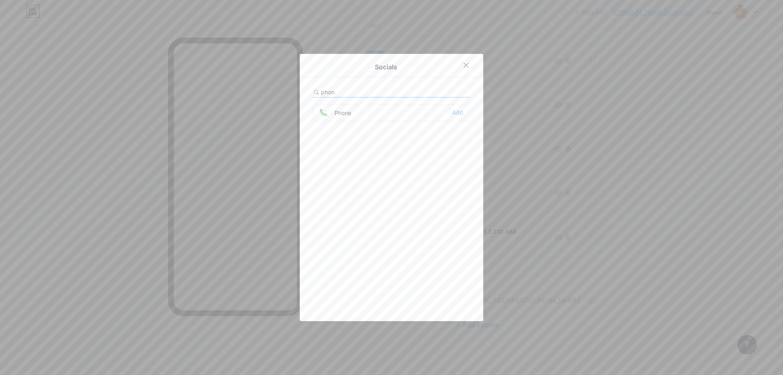
type input "phon"
click at [448, 115] on div "Phone Add" at bounding box center [391, 112] width 157 height 17
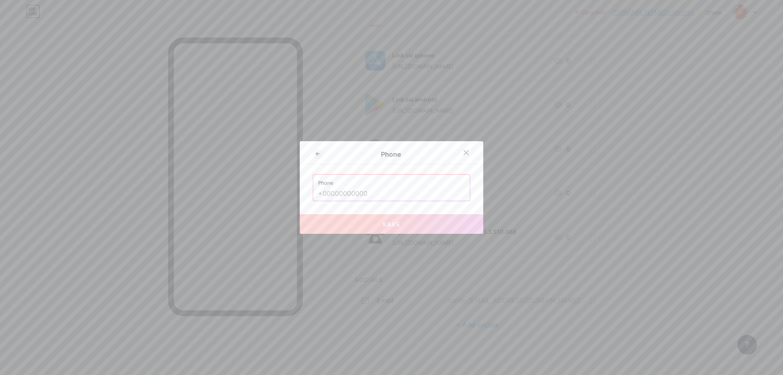
click at [405, 192] on input "text" at bounding box center [391, 194] width 147 height 14
paste input "https://bio.link/cnttptot"
type input "https://bio.link/cnttptot"
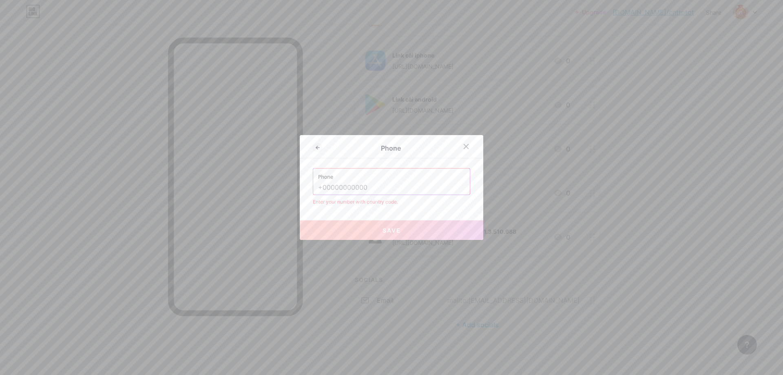
paste input "0210.3.82.82.82"
type input "0210.3.82.82.82"
click at [397, 228] on button "Save" at bounding box center [391, 230] width 183 height 20
click at [424, 207] on div "Phone Phone 0210.3.82.82.82 Enter your number with country code. Save" at bounding box center [391, 187] width 183 height 105
click at [377, 201] on div "Enter your number with country code." at bounding box center [391, 201] width 157 height 7
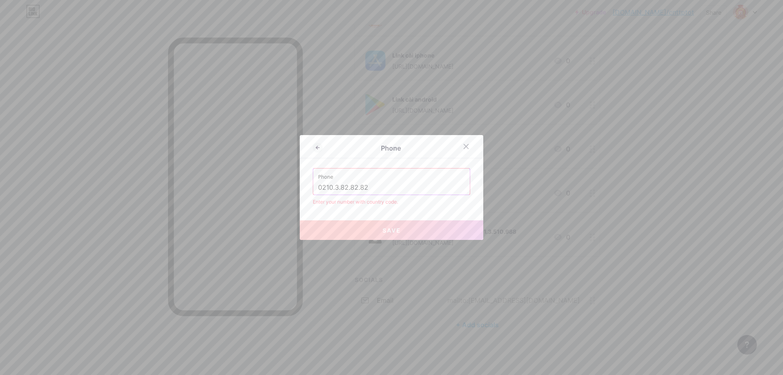
click at [390, 189] on input "0210.3.82.82.82" at bounding box center [391, 188] width 147 height 14
click at [463, 147] on icon at bounding box center [466, 146] width 7 height 7
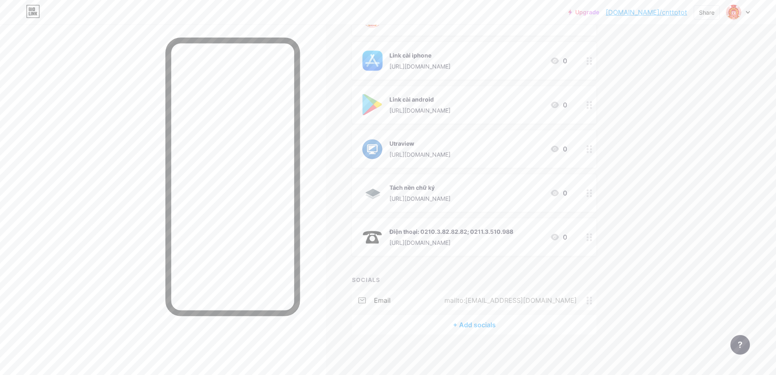
click at [661, 270] on div "Upgrade bio.link/cnttpt... bio.link/cnttptot Share Switch accounts VĂN PHÒNG ĐI…" at bounding box center [388, 122] width 776 height 505
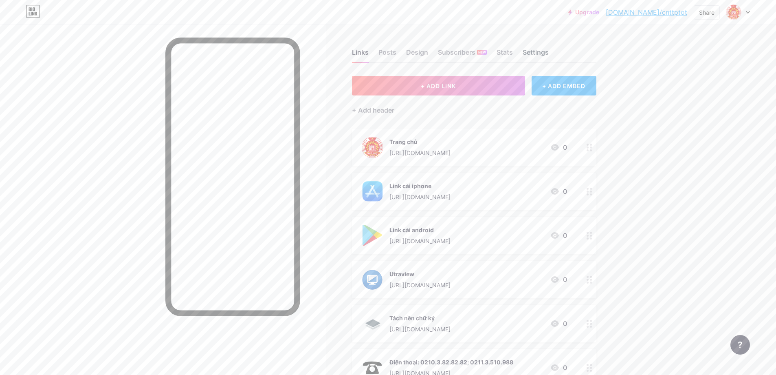
click at [528, 50] on div "Settings" at bounding box center [536, 54] width 26 height 15
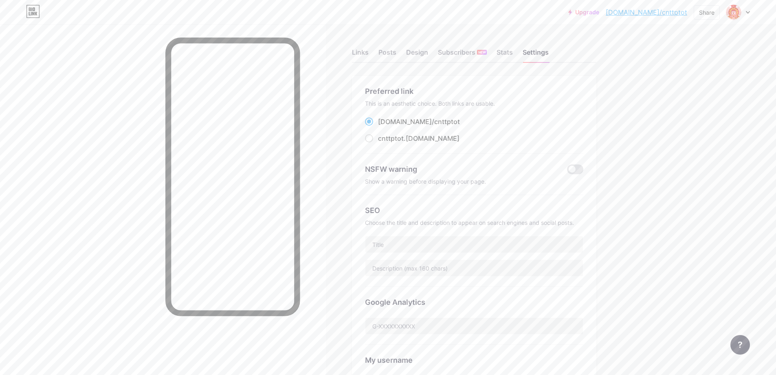
click at [37, 16] on icon at bounding box center [33, 11] width 14 height 13
